Goal: Navigation & Orientation: Find specific page/section

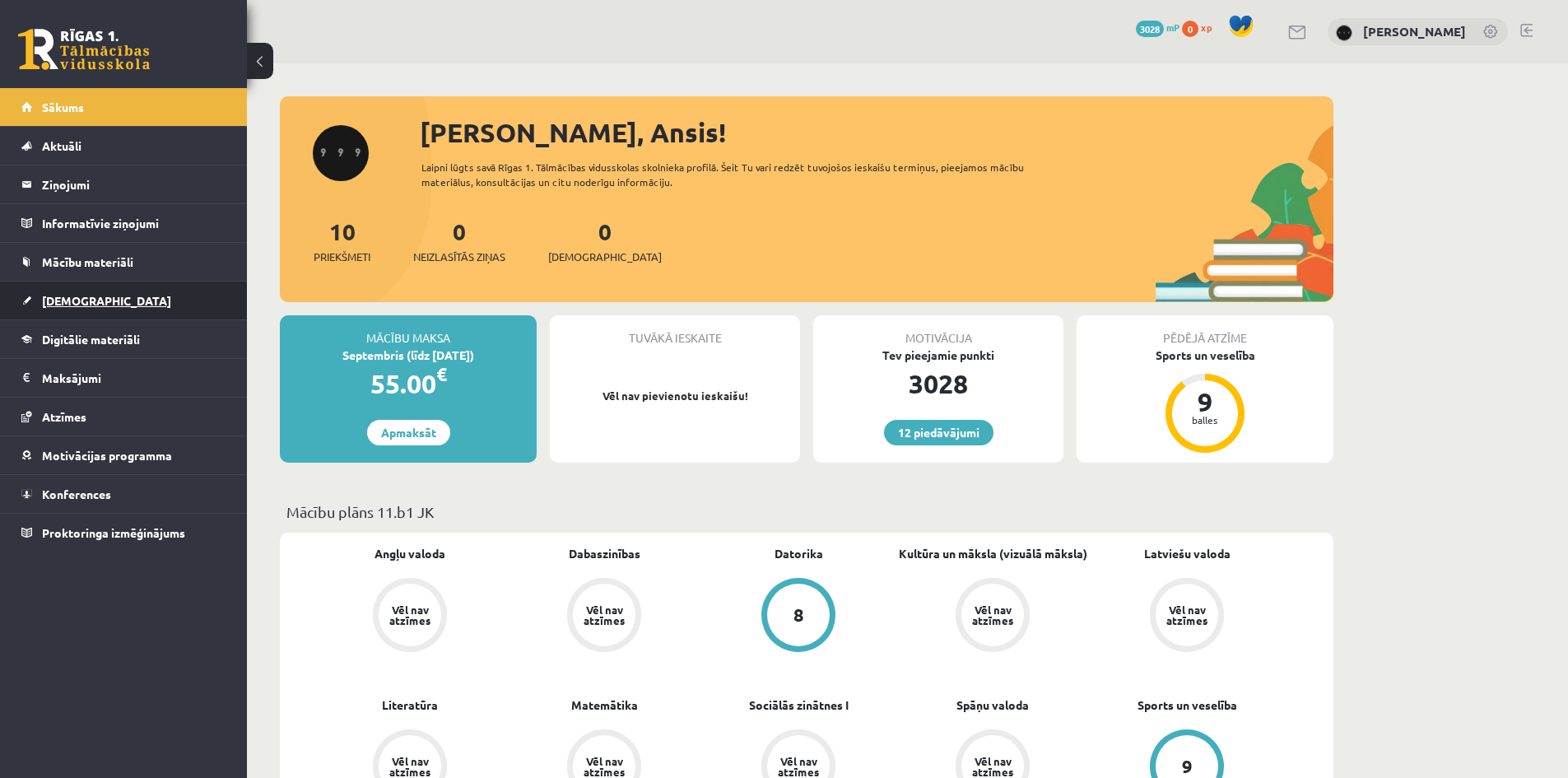
click at [152, 293] on link "[DEMOGRAPHIC_DATA]" at bounding box center [123, 300] width 205 height 38
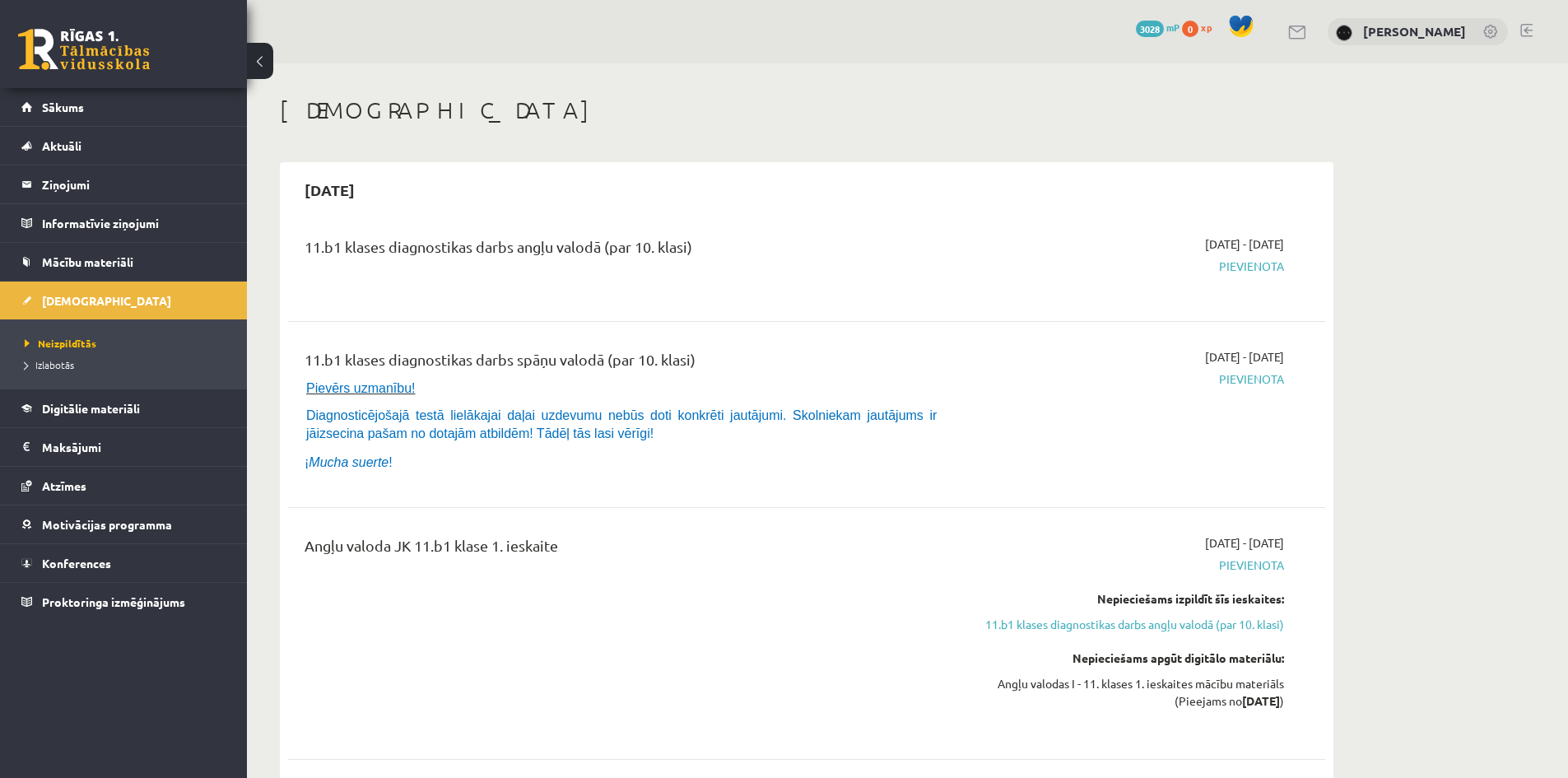
click at [464, 0] on html "12 Dāvanas 3028 mP 0 xp [PERSON_NAME] Sākums Aktuāli Kā mācīties eSKOLĀ Kontakt…" at bounding box center [784, 389] width 1568 height 778
click at [340, 127] on div "[DEMOGRAPHIC_DATA]" at bounding box center [807, 112] width 1053 height 33
click at [149, 115] on link "Sākums" at bounding box center [123, 106] width 205 height 38
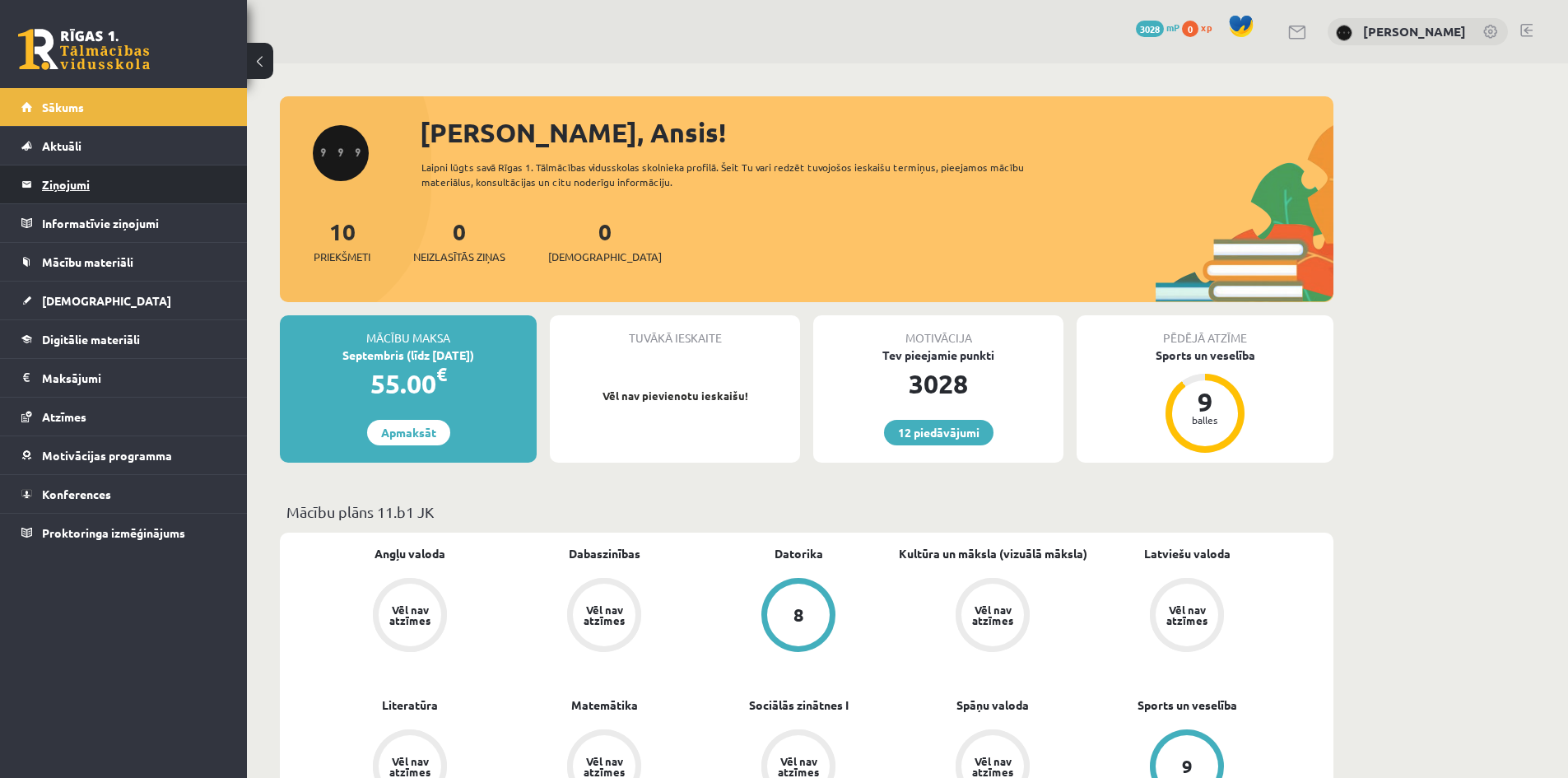
click at [177, 172] on legend "Ziņojumi 0" at bounding box center [134, 184] width 184 height 38
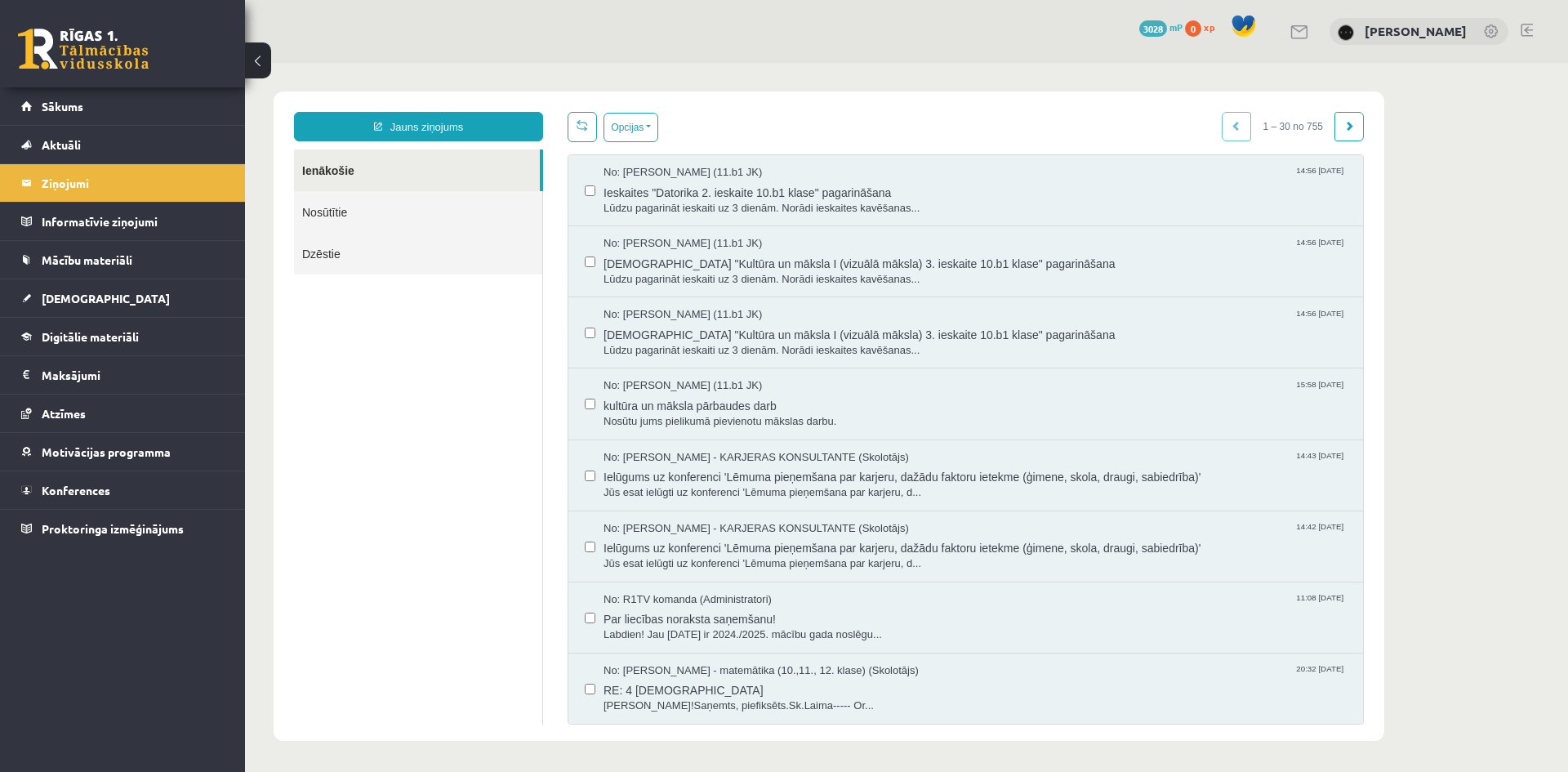
drag, startPoint x: 606, startPoint y: 389, endPoint x: 467, endPoint y: 373, distance: 139.9
click at [467, 374] on ul "Ienākošie Nosūtītie Dzēstie" at bounding box center [418, 437] width 249 height 576
click at [198, 475] on link "Konferences" at bounding box center [122, 490] width 203 height 38
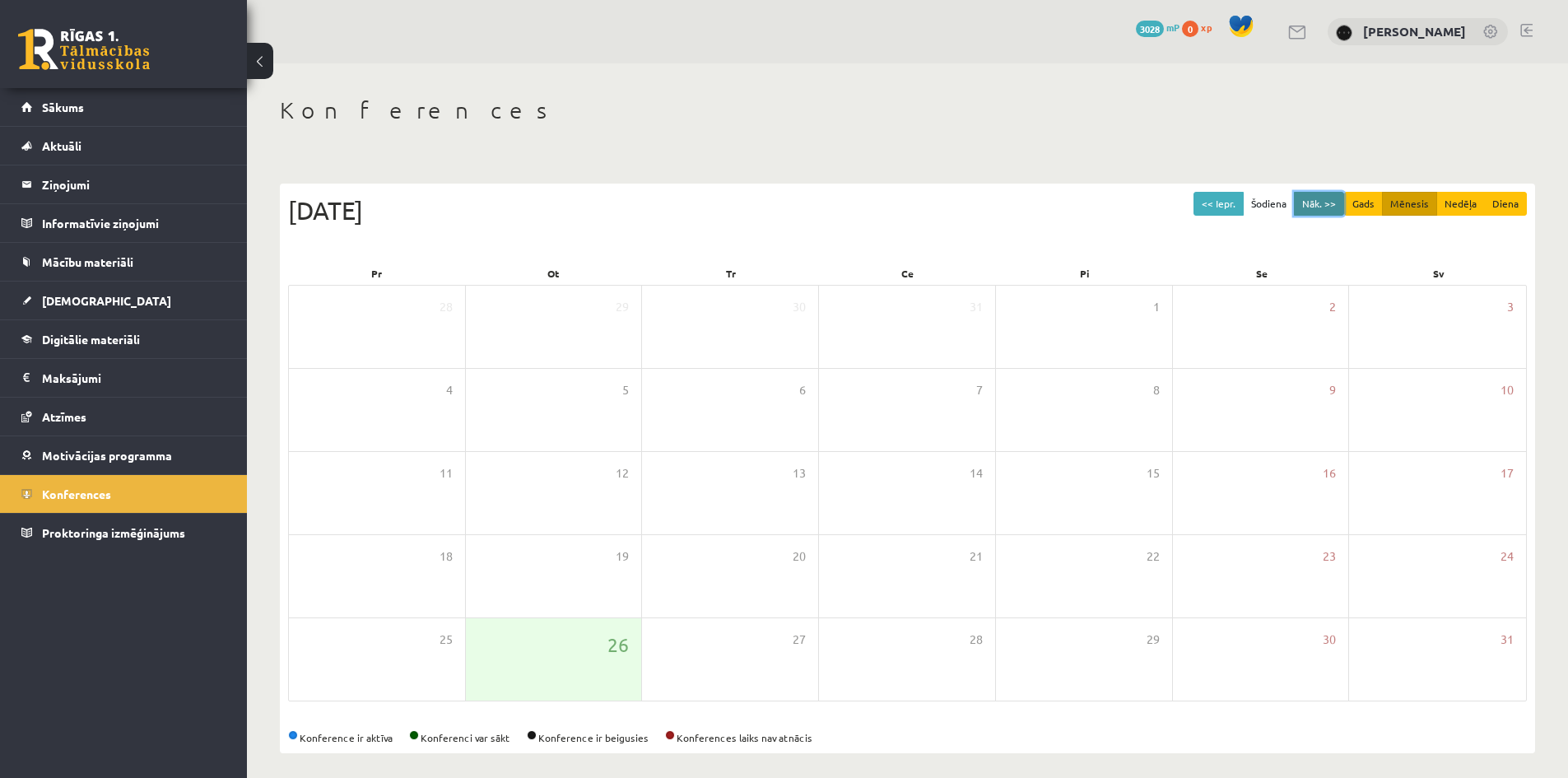
click at [1300, 202] on button "Nāk. >>" at bounding box center [1318, 203] width 50 height 24
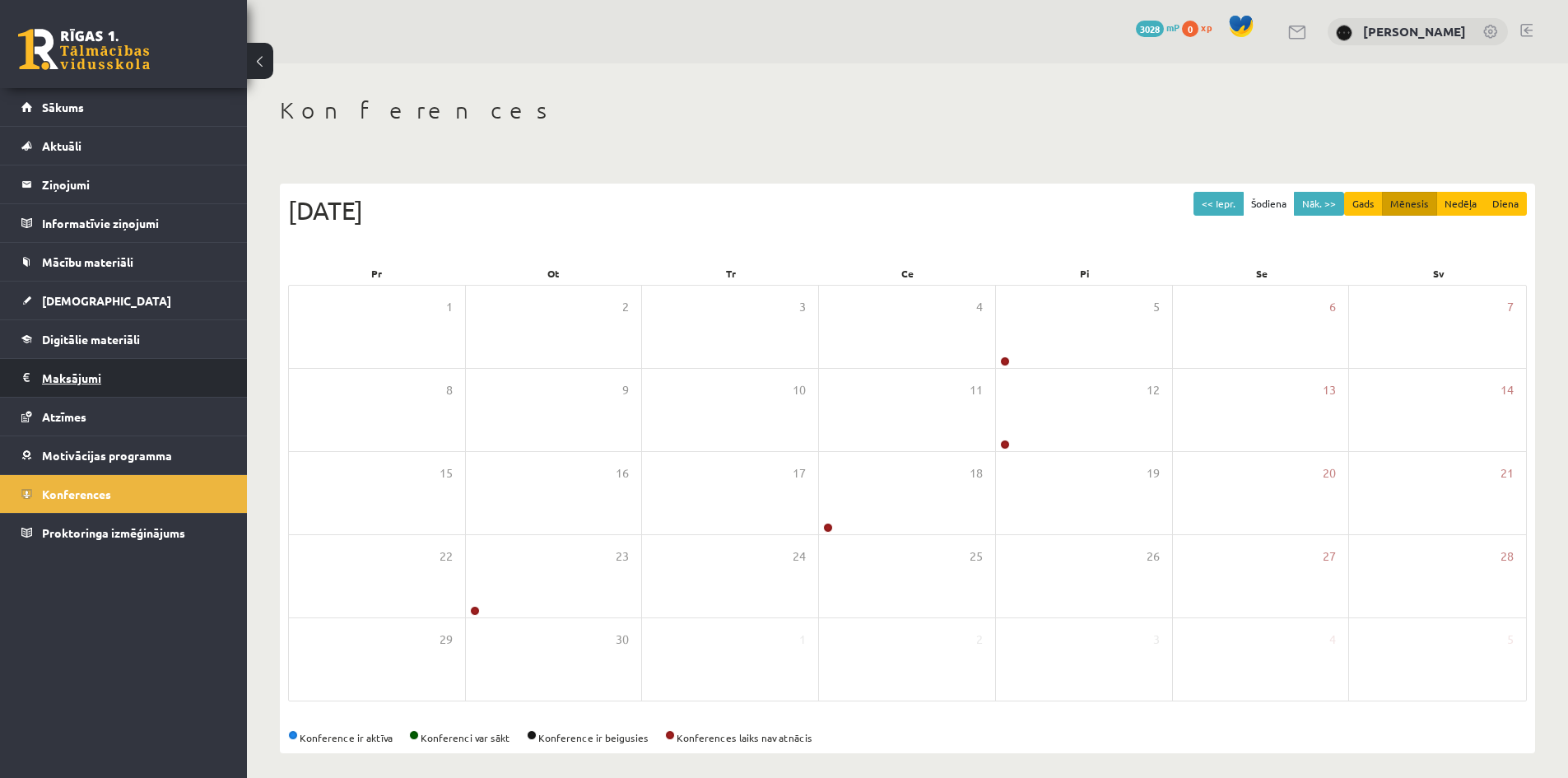
click at [160, 395] on legend "Maksājumi 0" at bounding box center [134, 377] width 184 height 38
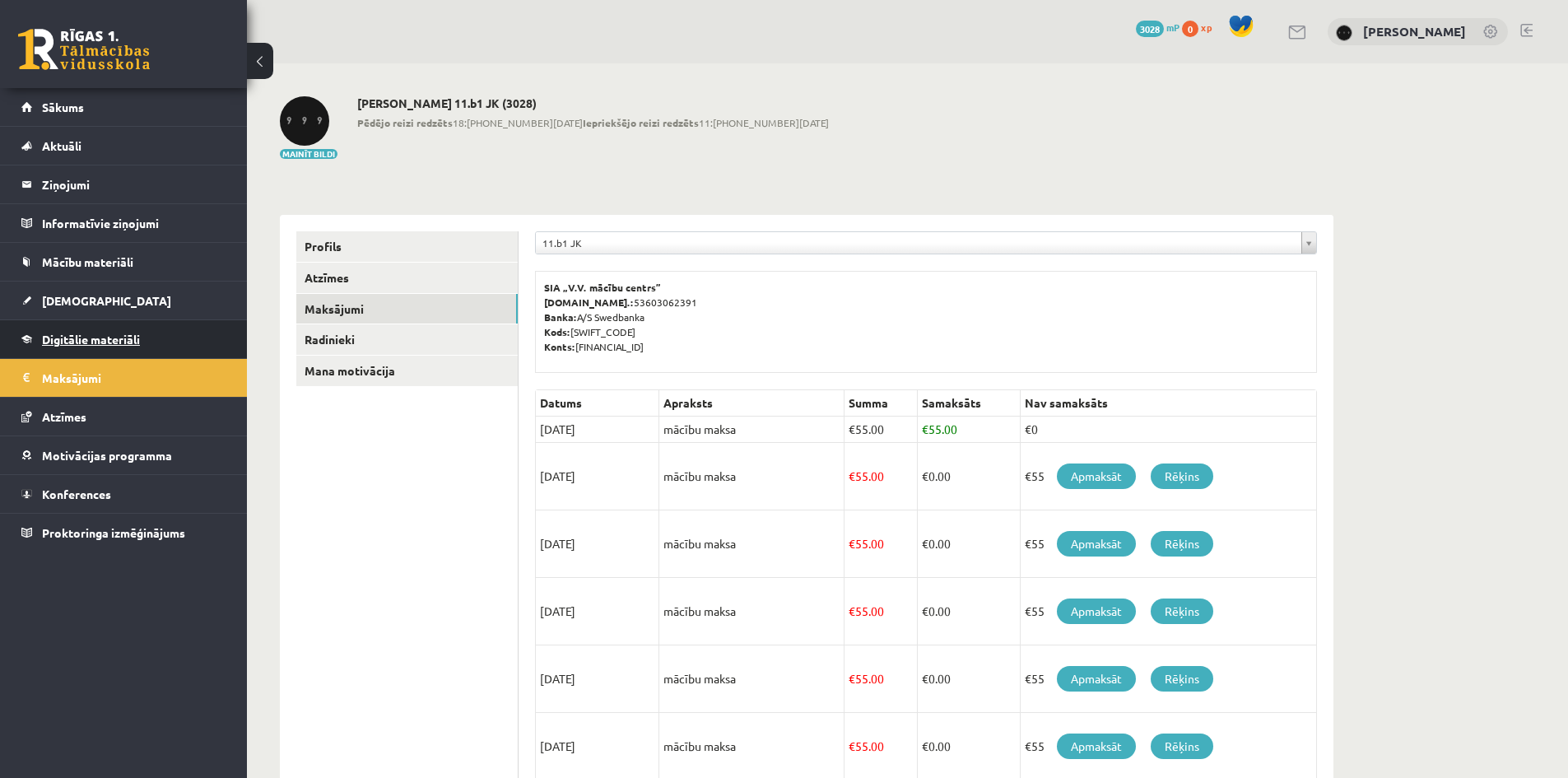
click at [171, 345] on link "Digitālie materiāli" at bounding box center [123, 338] width 205 height 38
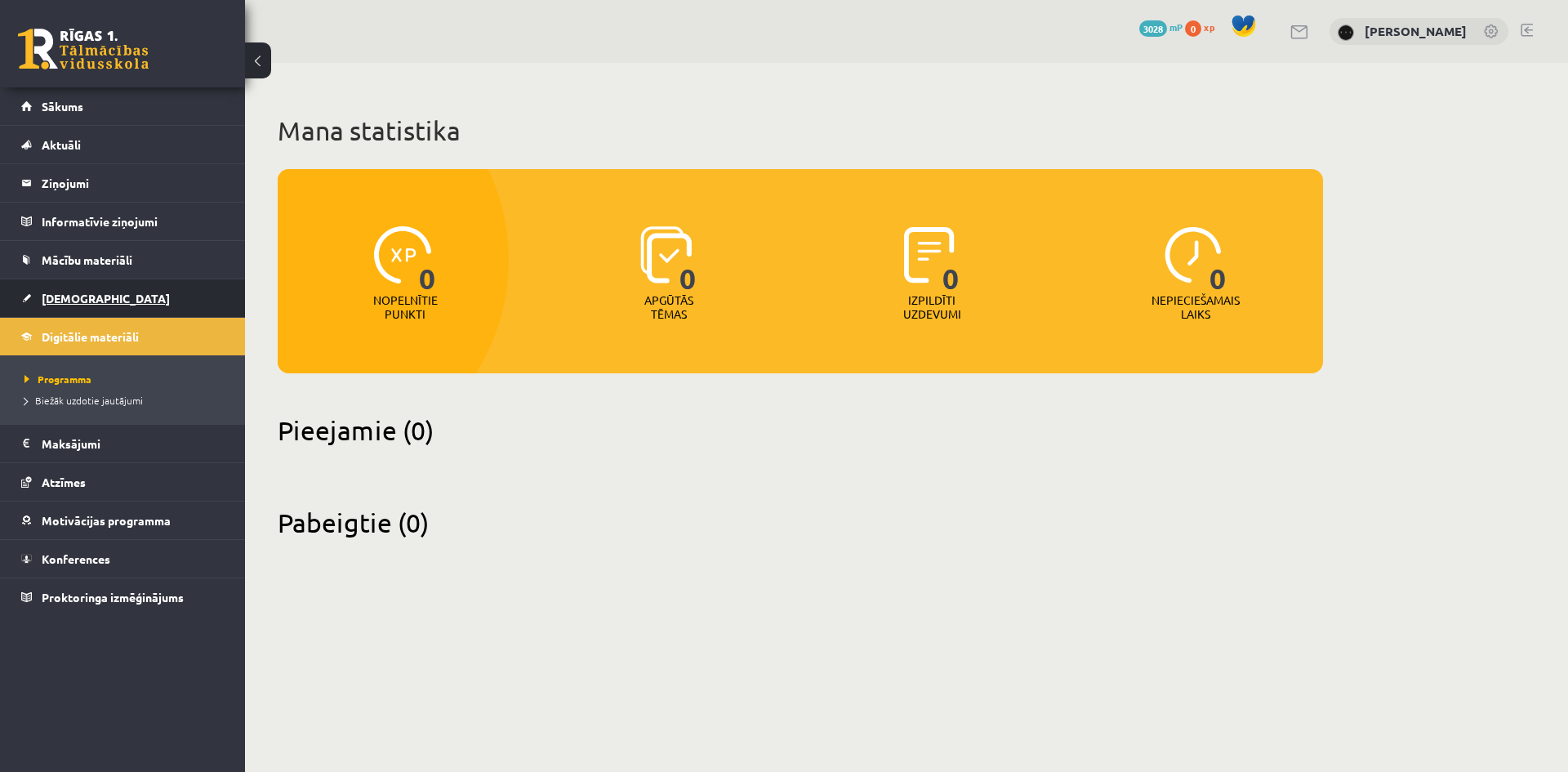
click at [169, 299] on link "[DEMOGRAPHIC_DATA]" at bounding box center [122, 298] width 203 height 38
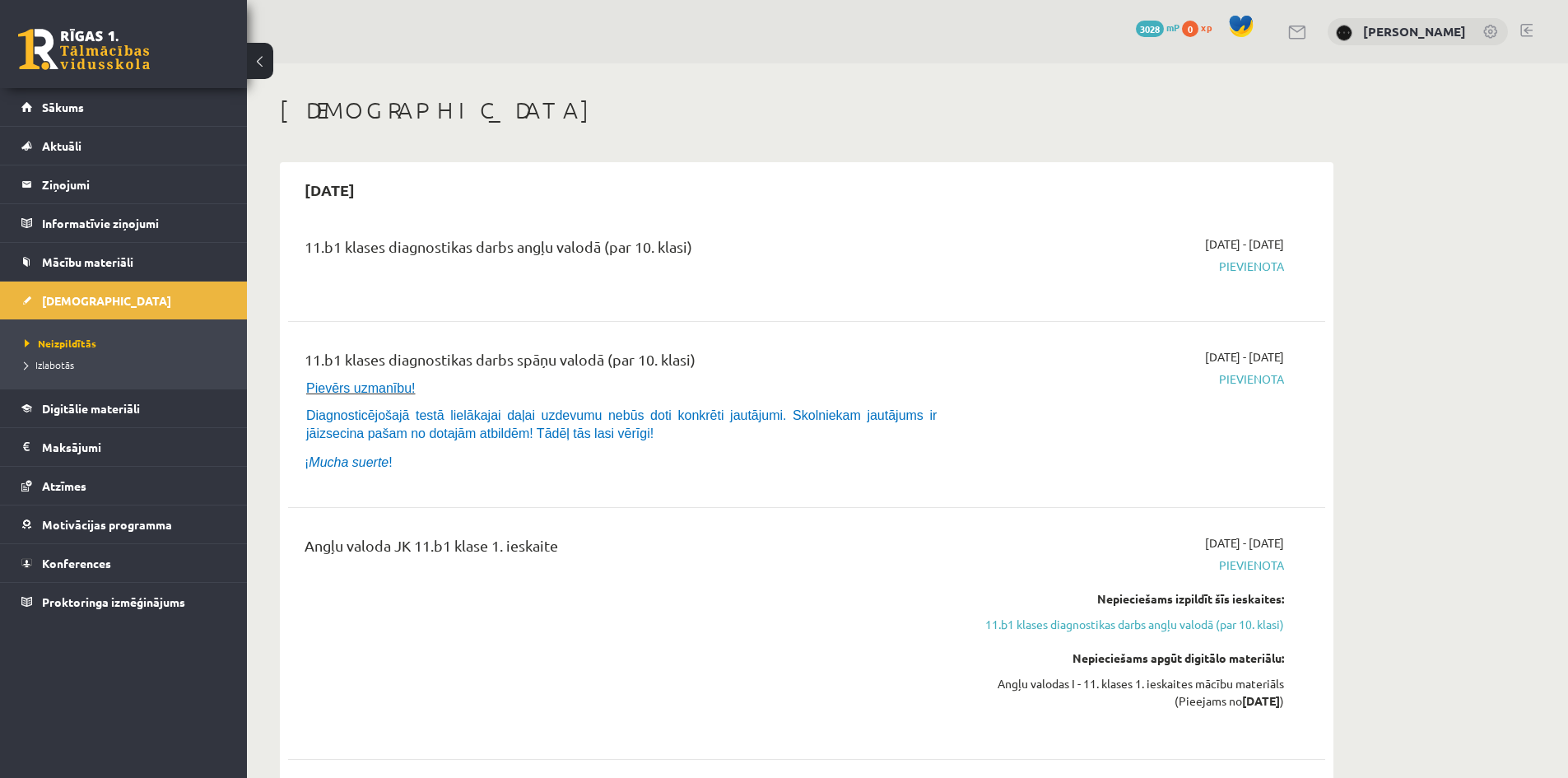
drag, startPoint x: 795, startPoint y: 733, endPoint x: 785, endPoint y: 734, distance: 10.0
click at [785, 733] on div "Angļu valoda JK 11.b1 klase 1. ieskaite 2025-09-01 - 2025-09-15 Pievienota Nepi…" at bounding box center [806, 633] width 1037 height 231
